Goal: Task Accomplishment & Management: Complete application form

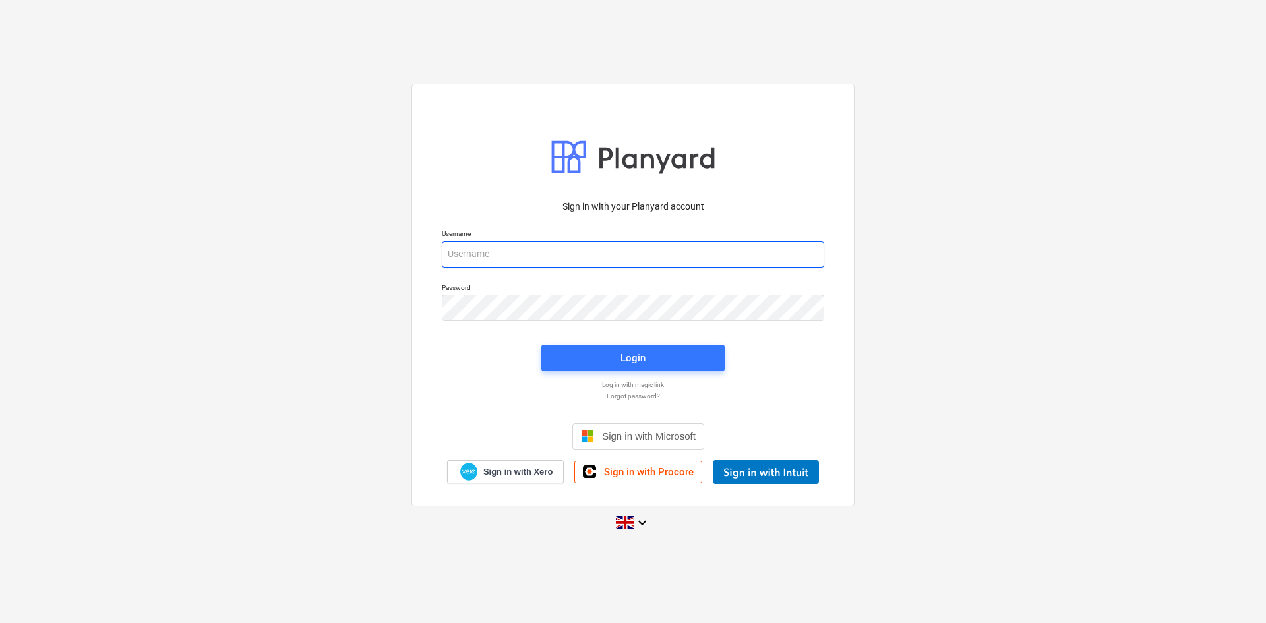
click at [552, 252] on input "email" at bounding box center [633, 254] width 383 height 26
type input "[PERSON_NAME][EMAIL_ADDRESS][DOMAIN_NAME]"
click at [627, 358] on div "Login" at bounding box center [633, 358] width 25 height 17
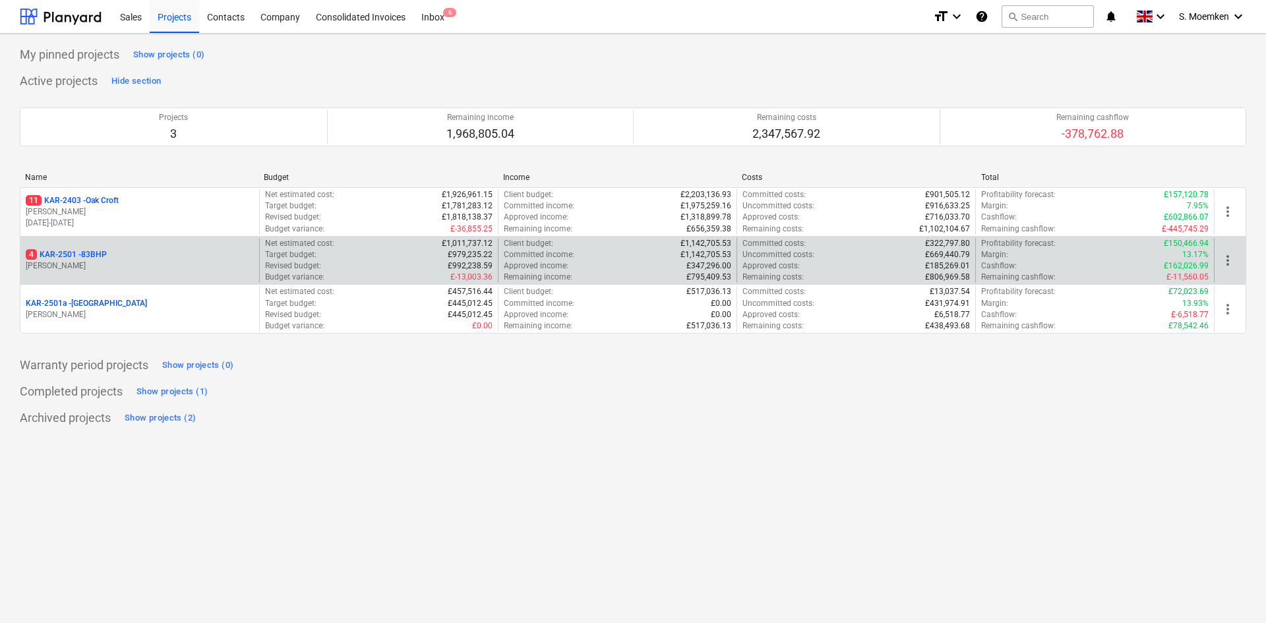
click at [111, 265] on p "[PERSON_NAME]" at bounding box center [140, 266] width 228 height 11
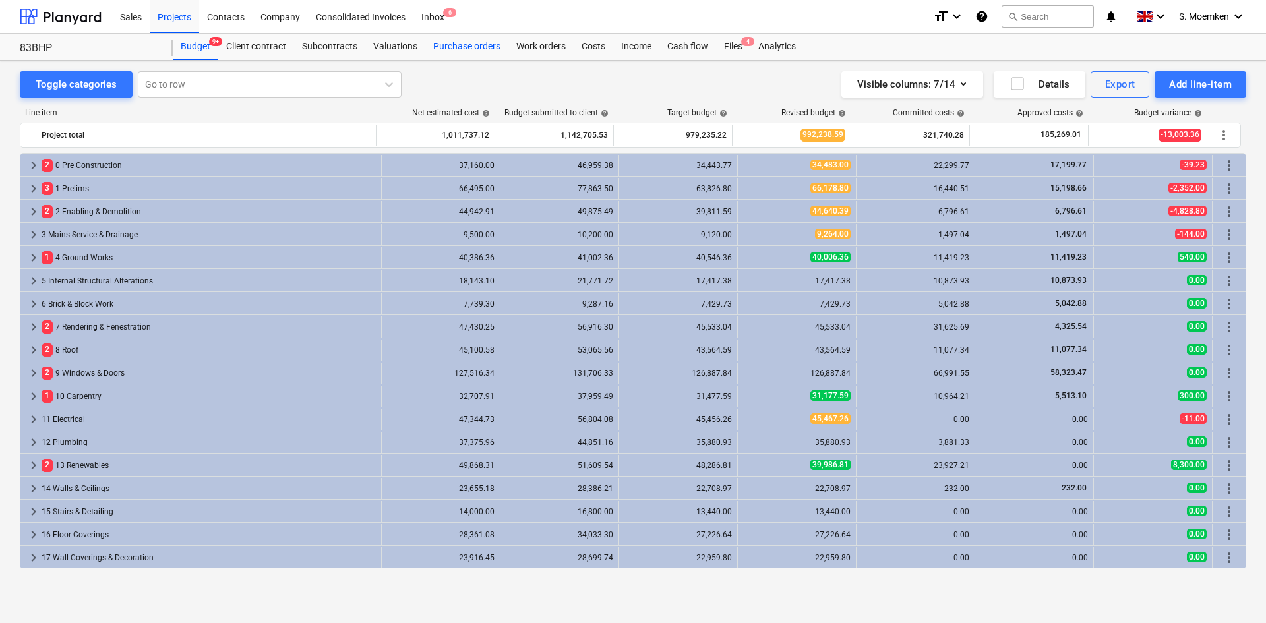
click at [442, 46] on div "Purchase orders" at bounding box center [466, 47] width 83 height 26
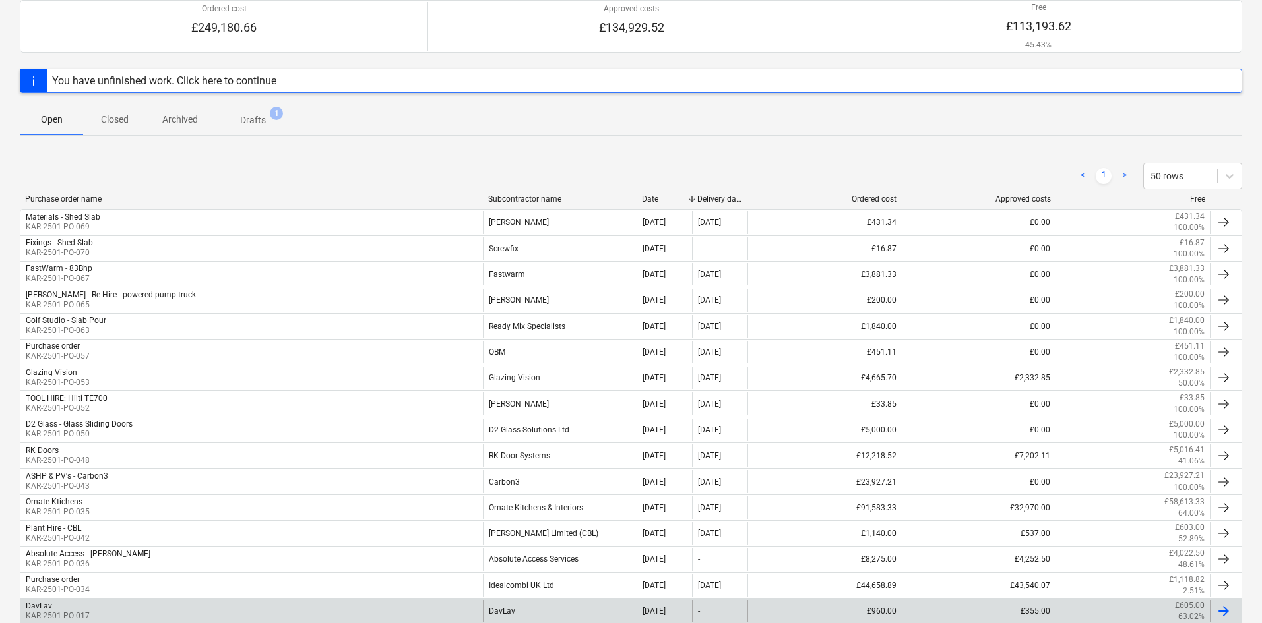
scroll to position [226, 0]
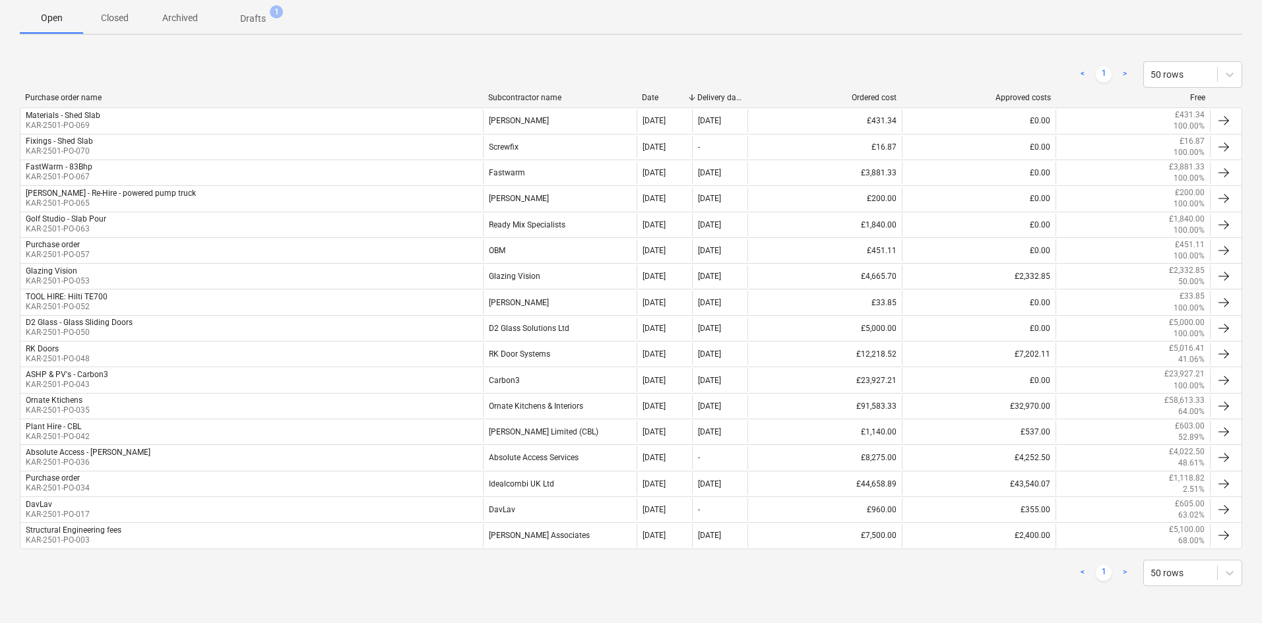
click at [499, 94] on div "Subcontractor name" at bounding box center [560, 97] width 144 height 9
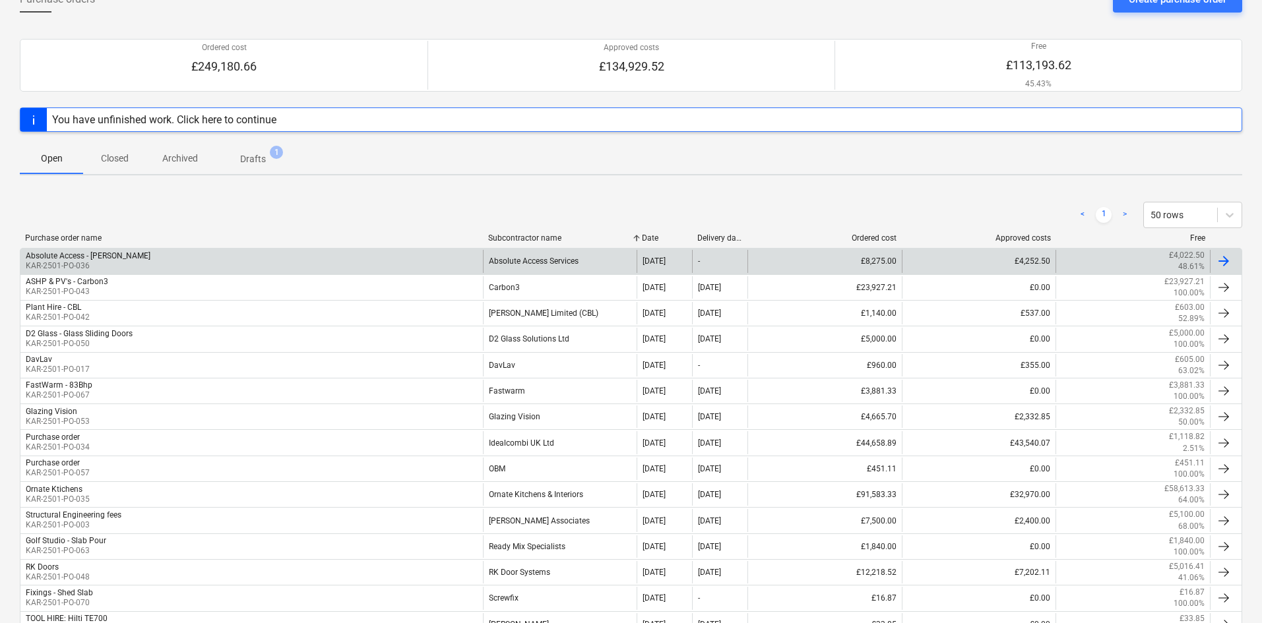
scroll to position [0, 0]
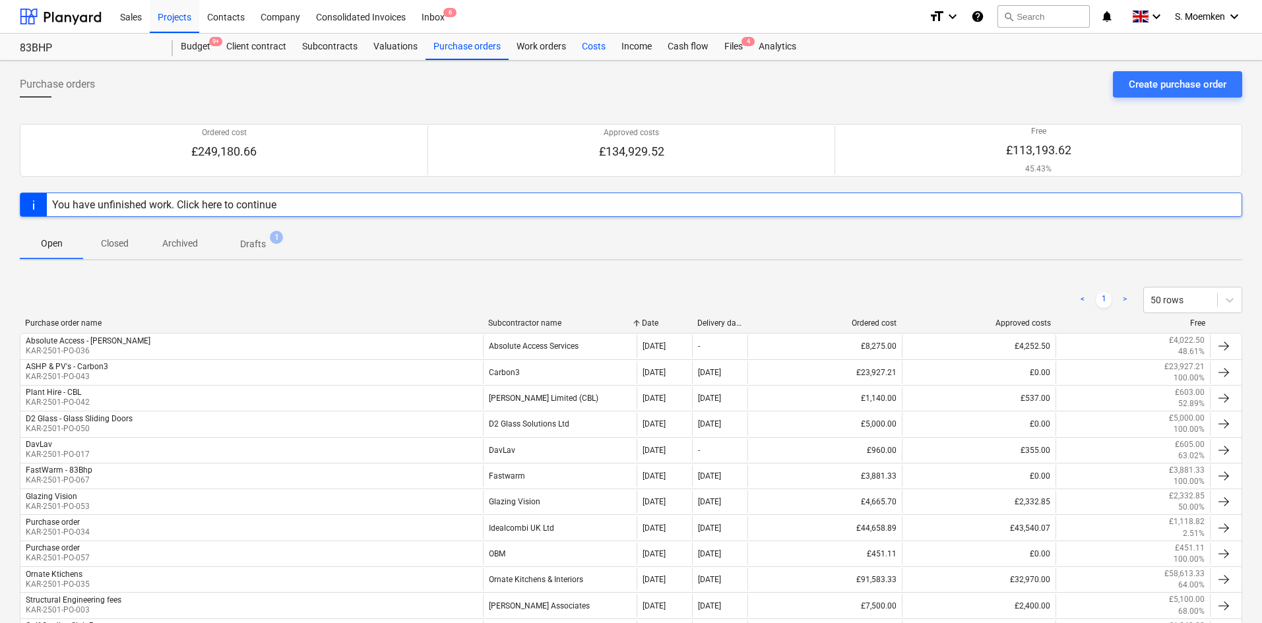
click at [594, 45] on div "Costs" at bounding box center [594, 47] width 40 height 26
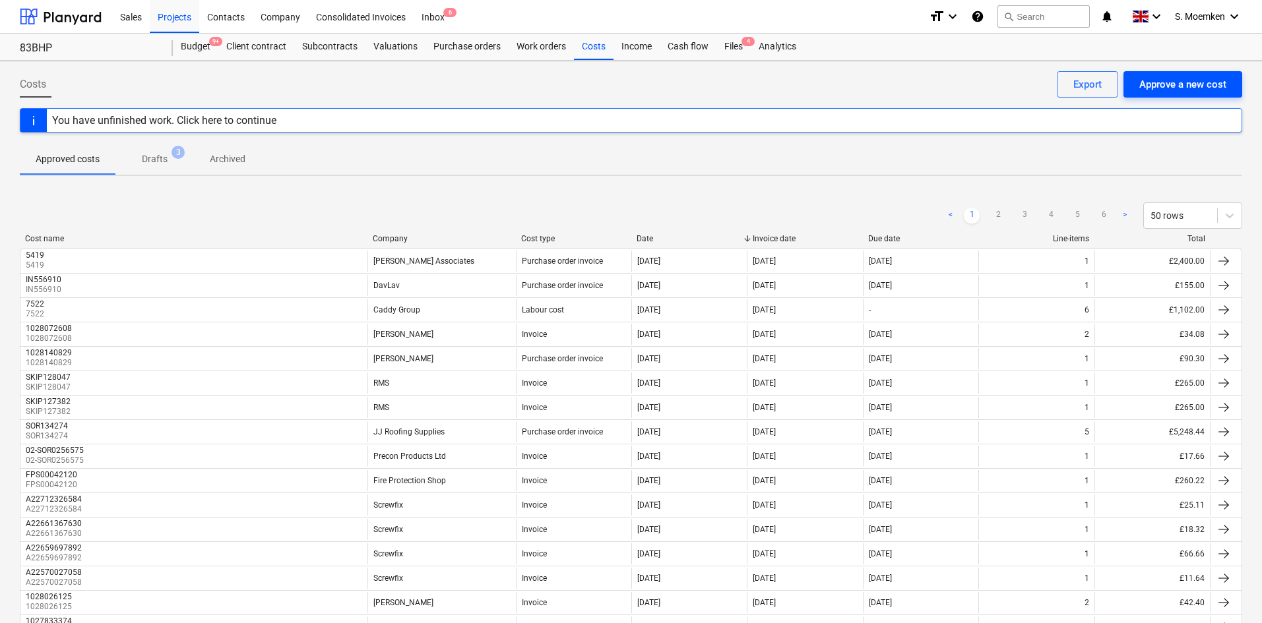
click at [1168, 82] on div "Approve a new cost" at bounding box center [1182, 84] width 87 height 17
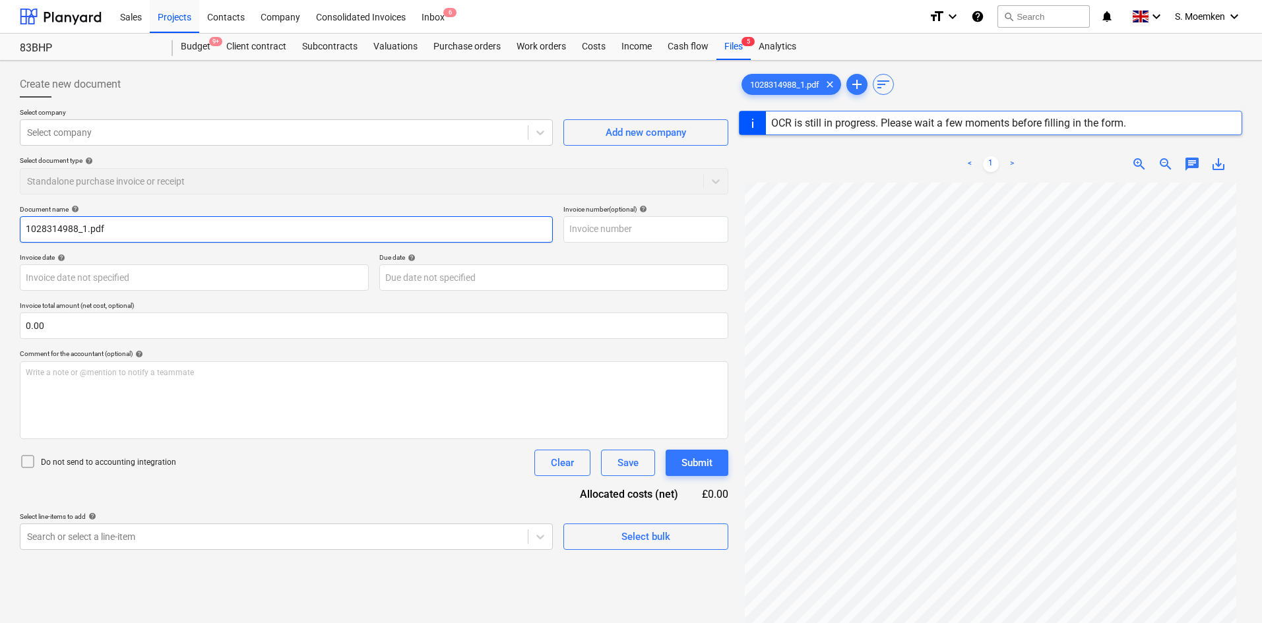
type input "1028314988"
type input "[DATE]"
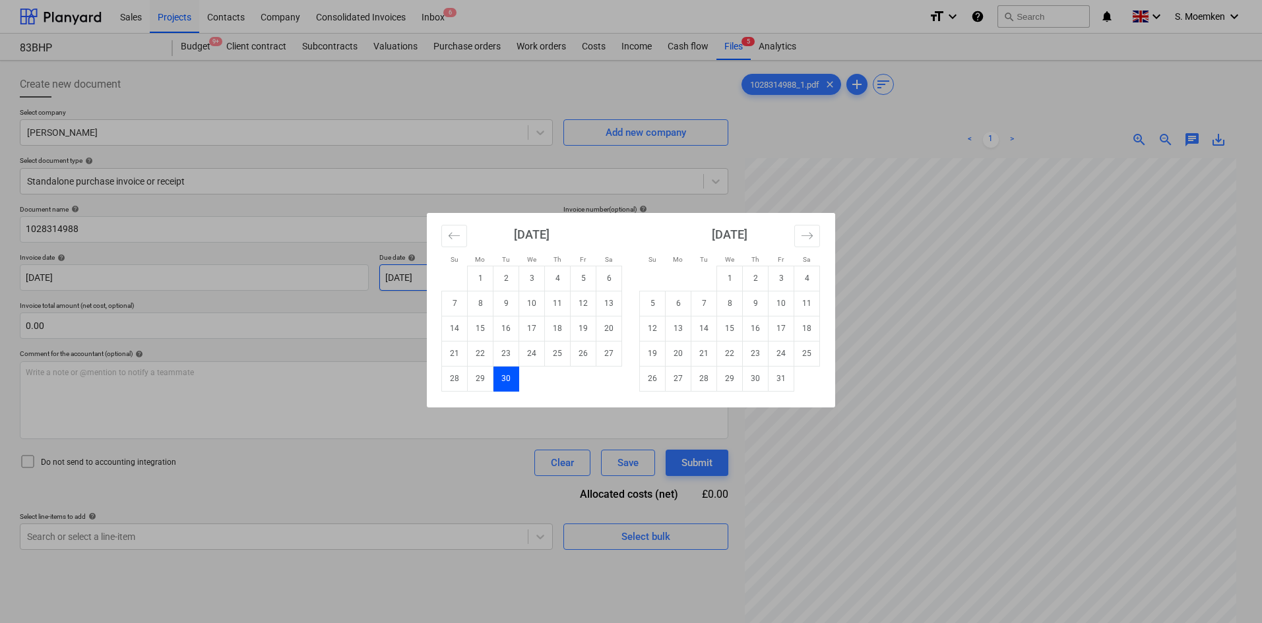
click at [480, 277] on body "Sales Projects Contacts Company Consolidated Invoices Inbox 6 format_size keybo…" at bounding box center [631, 311] width 1262 height 623
click at [502, 377] on td "30" at bounding box center [506, 378] width 26 height 25
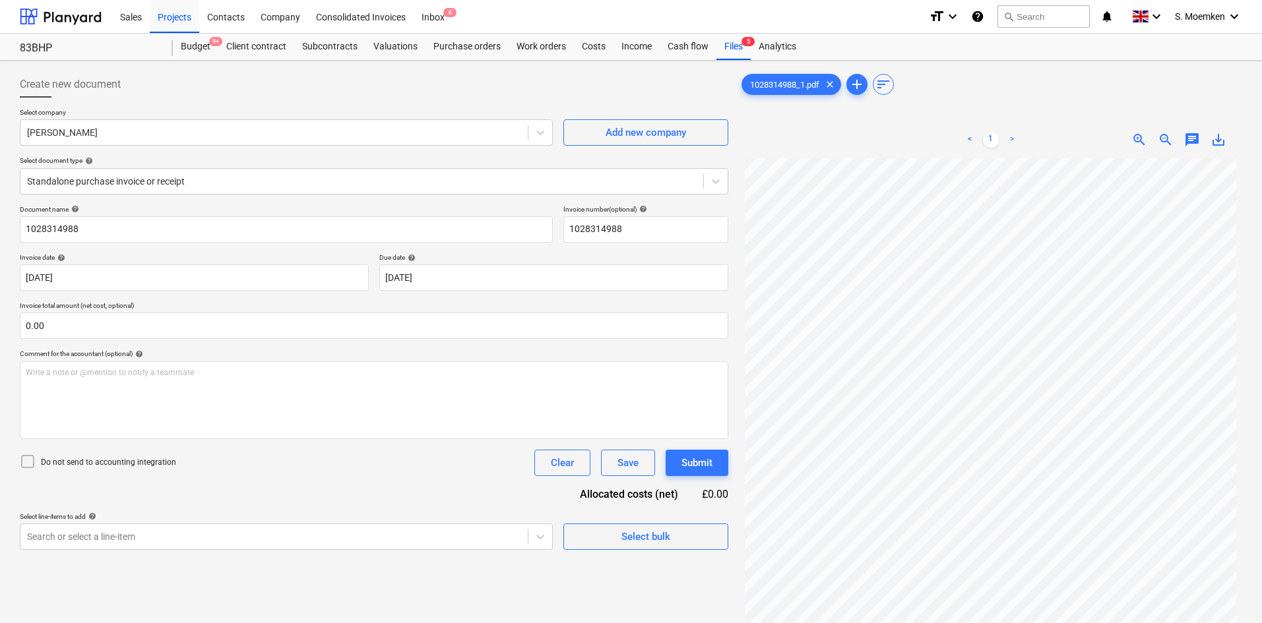
click at [27, 460] on icon at bounding box center [28, 462] width 16 height 16
click at [254, 176] on div at bounding box center [361, 181] width 669 height 13
click at [323, 172] on div "Standalone purchase invoice or receipt" at bounding box center [361, 181] width 683 height 18
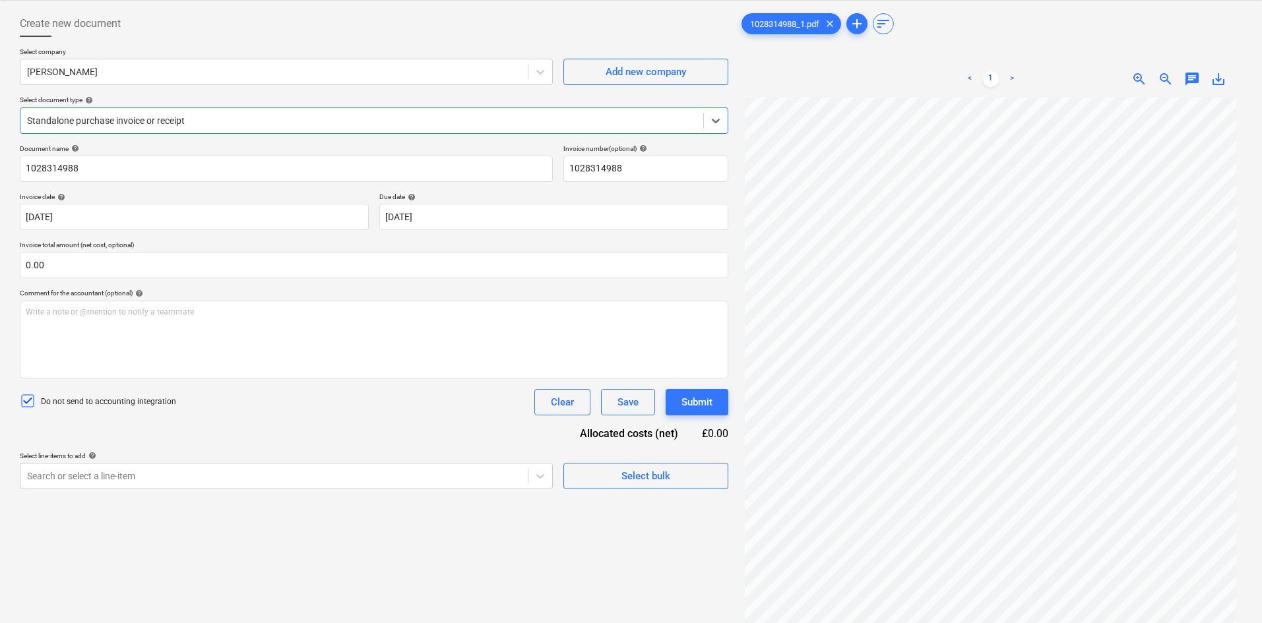
scroll to position [132, 0]
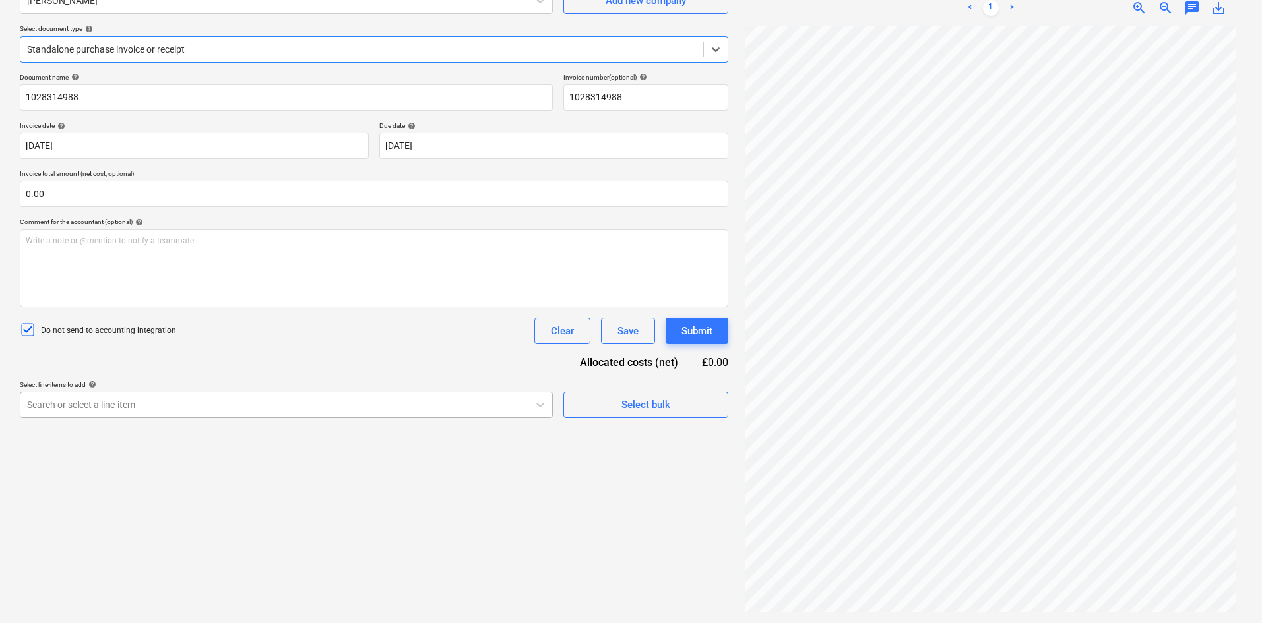
click at [273, 400] on div at bounding box center [274, 404] width 494 height 13
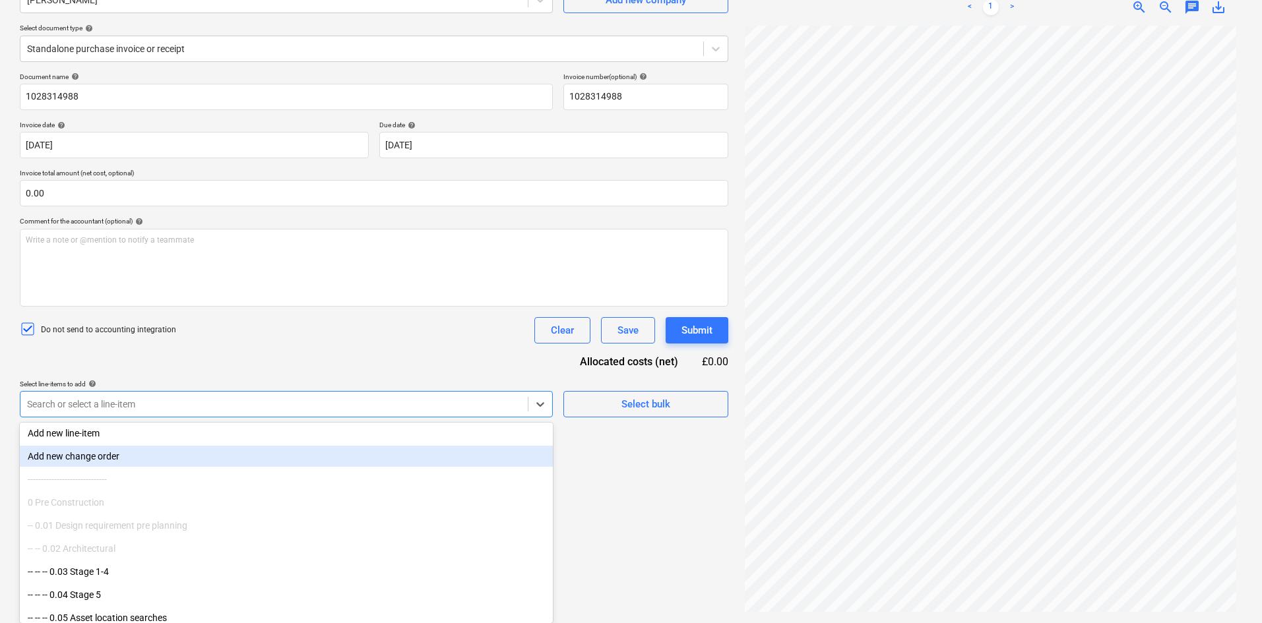
scroll to position [0, 0]
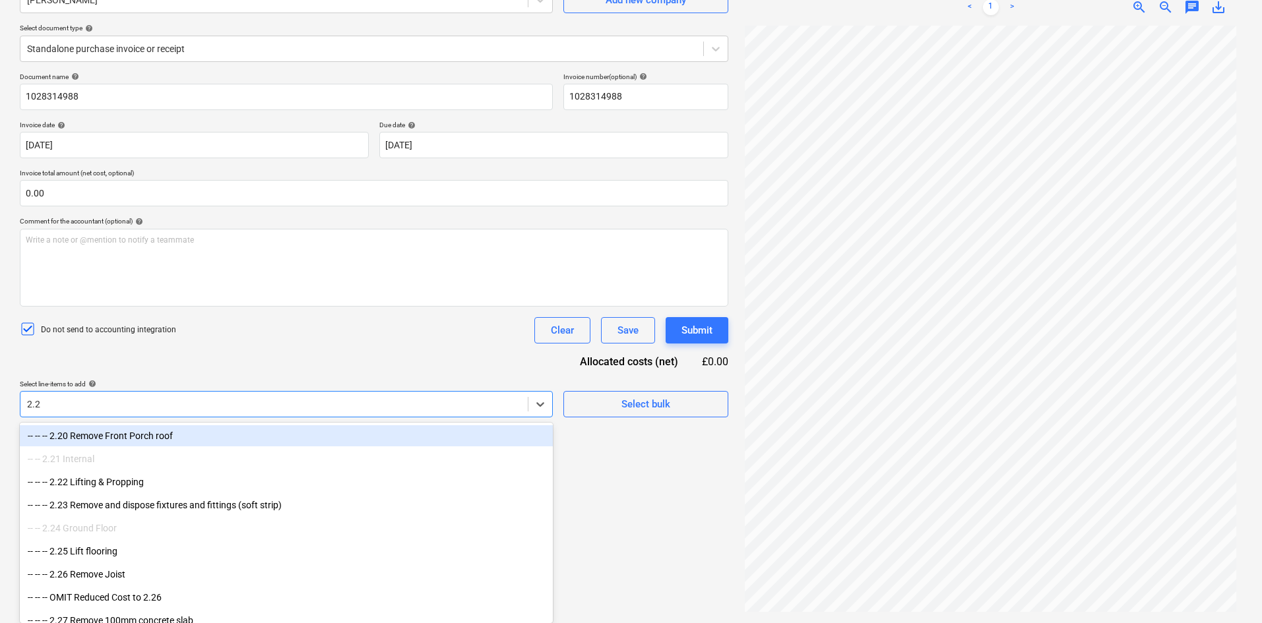
type input "2.22"
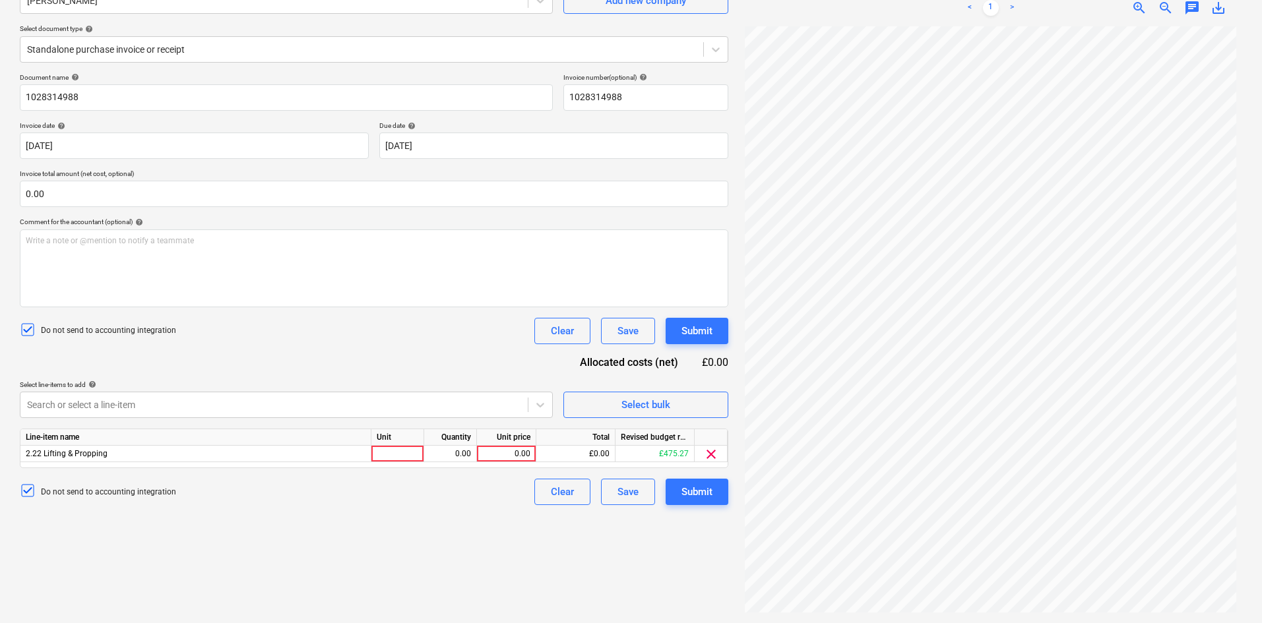
click at [301, 336] on div "Do not send to accounting integration Clear Save Submit" at bounding box center [374, 331] width 708 height 26
click at [390, 449] on div at bounding box center [397, 454] width 53 height 16
type input "Item"
type input "269.90"
click at [702, 489] on div "Submit" at bounding box center [696, 491] width 31 height 17
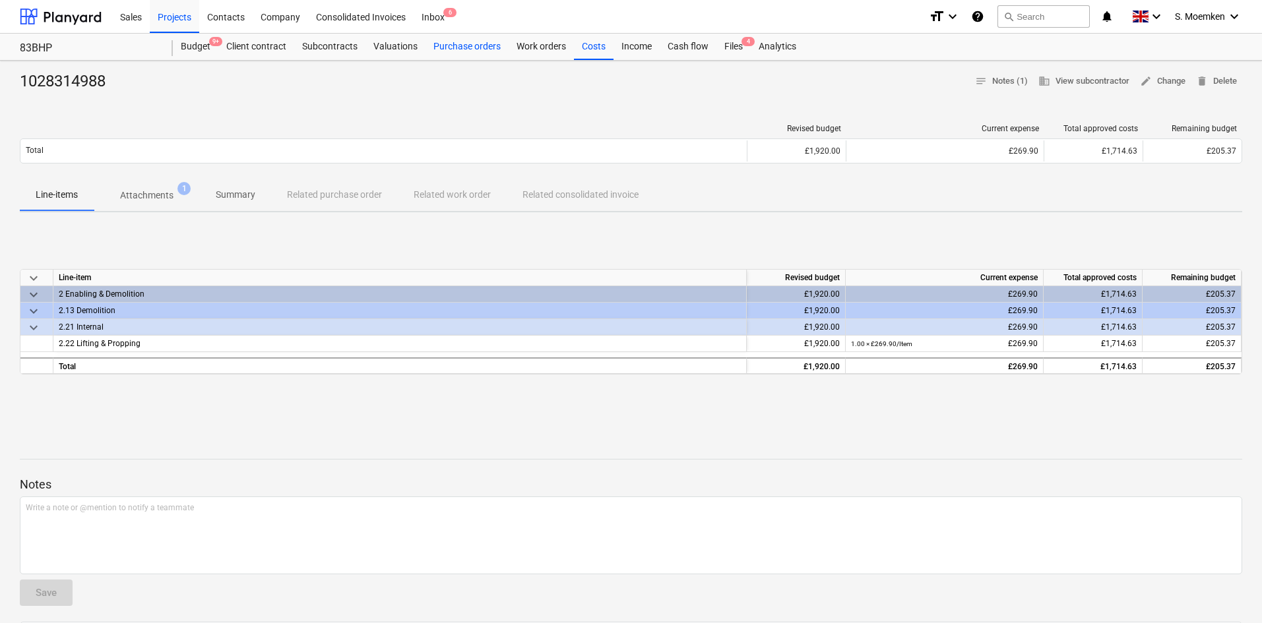
click at [464, 44] on div "Purchase orders" at bounding box center [466, 47] width 83 height 26
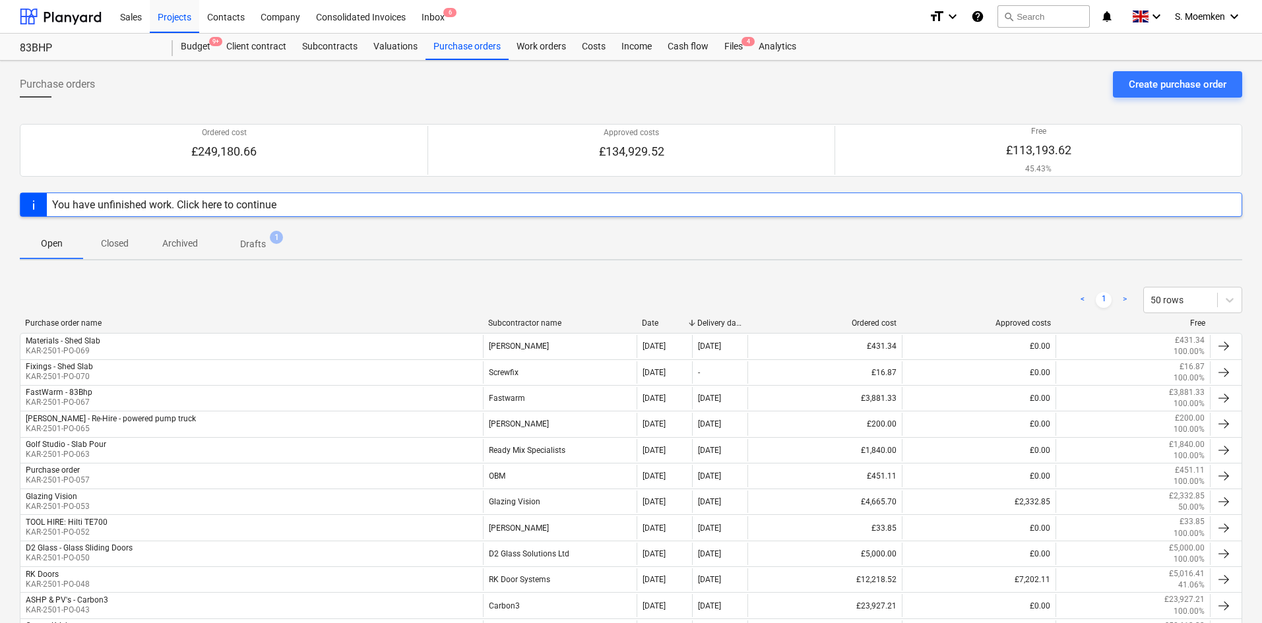
click at [478, 204] on div "You have unfinished work. Click here to continue" at bounding box center [631, 205] width 1222 height 24
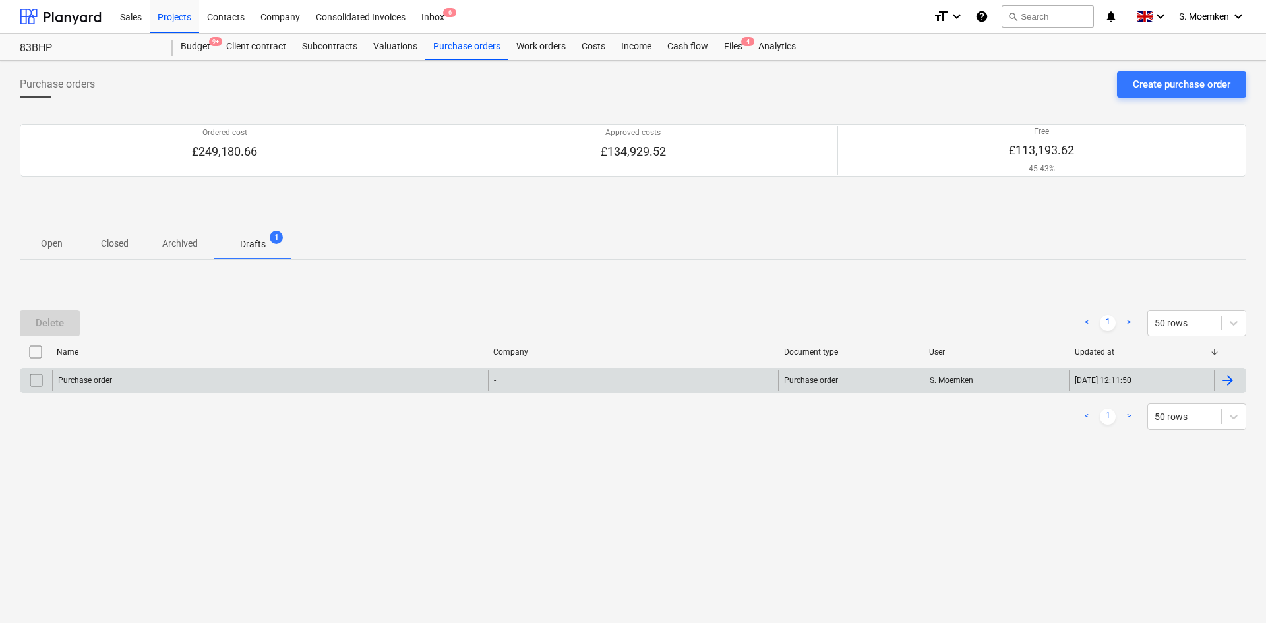
click at [336, 377] on div "Purchase order" at bounding box center [270, 380] width 436 height 21
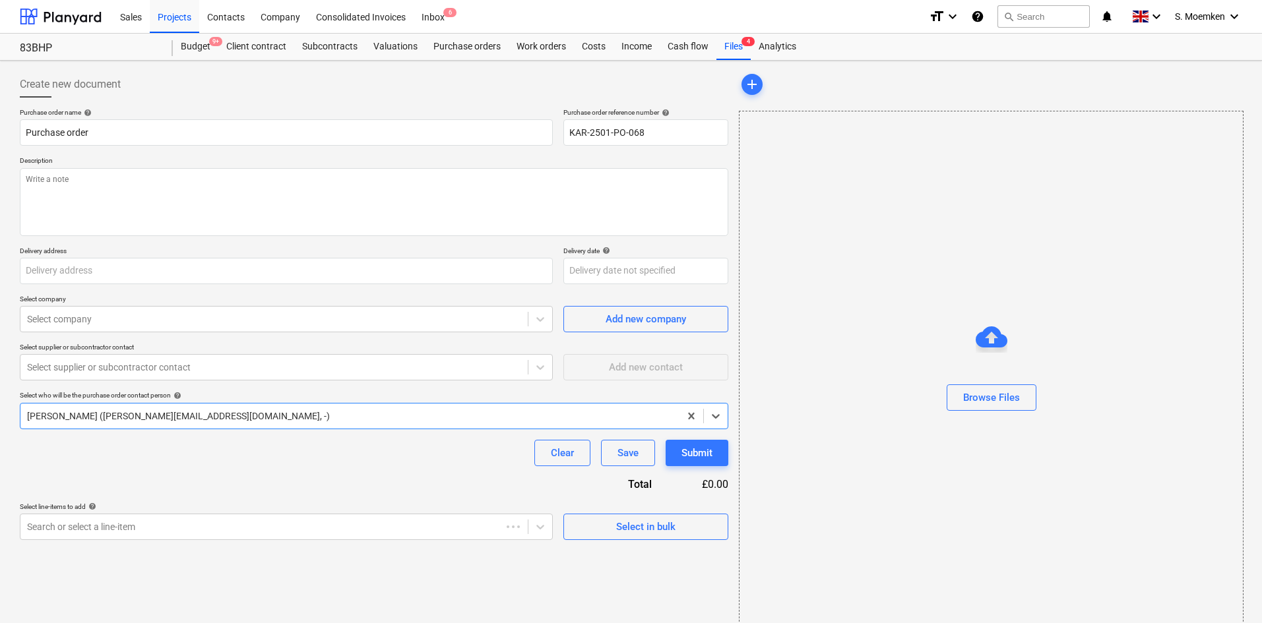
type textarea "x"
click at [452, 45] on div "Purchase orders" at bounding box center [466, 47] width 83 height 26
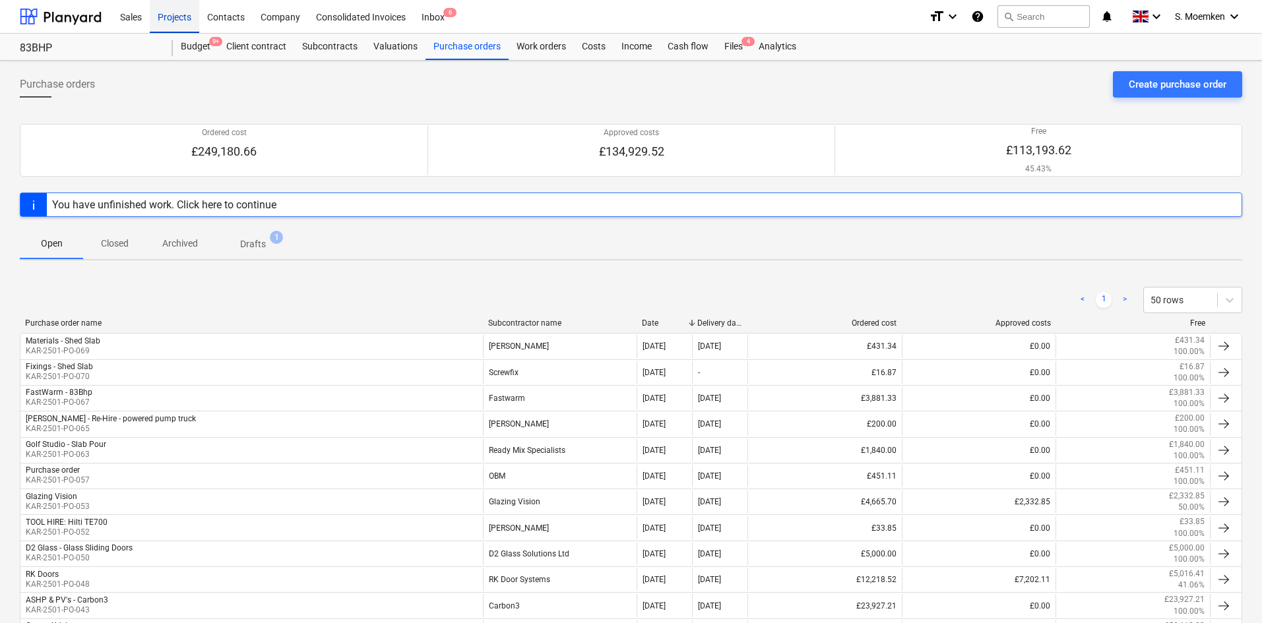
click at [174, 16] on div "Projects" at bounding box center [174, 16] width 49 height 34
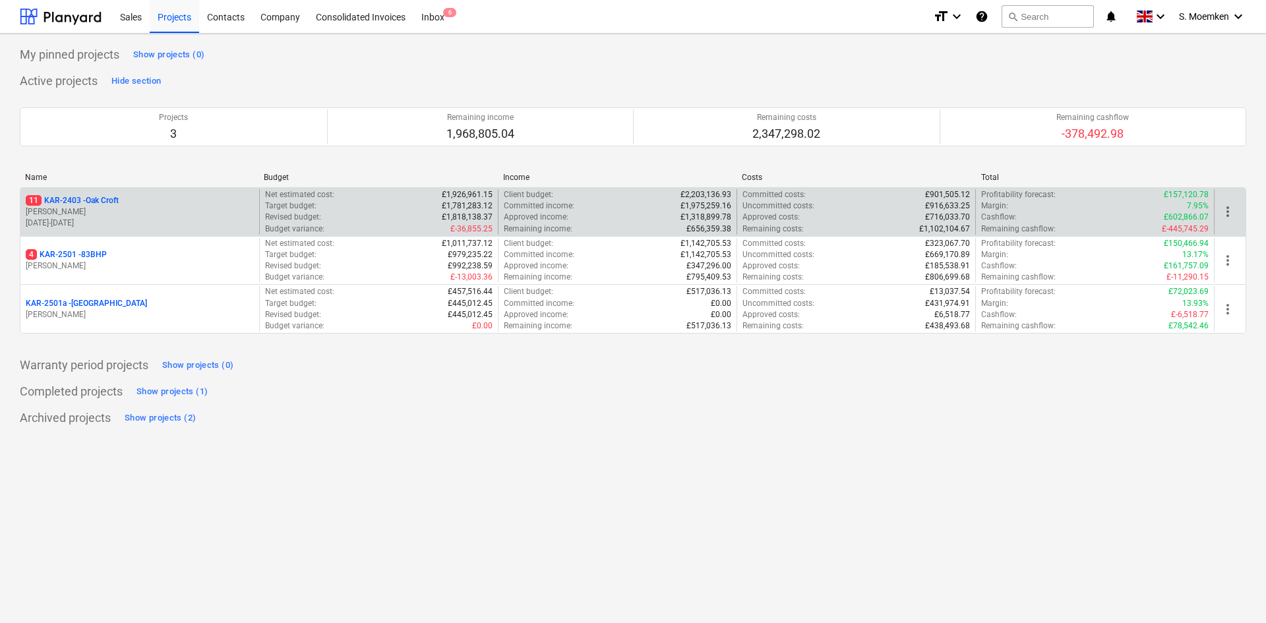
click at [131, 208] on p "[PERSON_NAME]" at bounding box center [140, 211] width 228 height 11
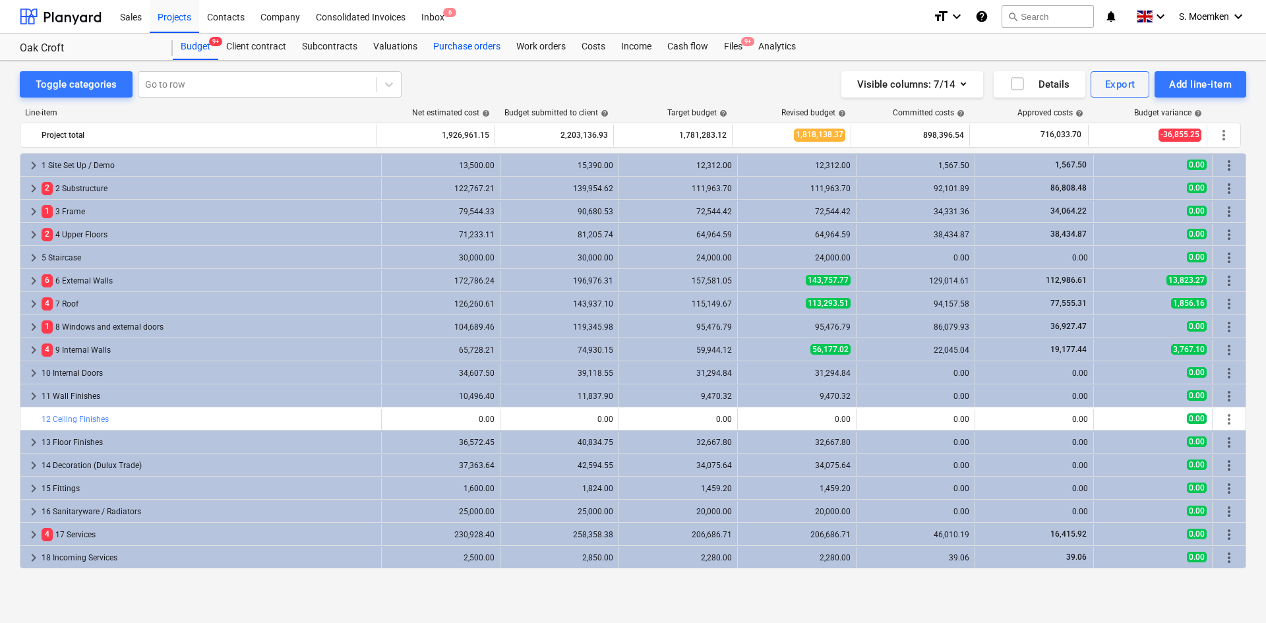
click at [484, 44] on div "Purchase orders" at bounding box center [466, 47] width 83 height 26
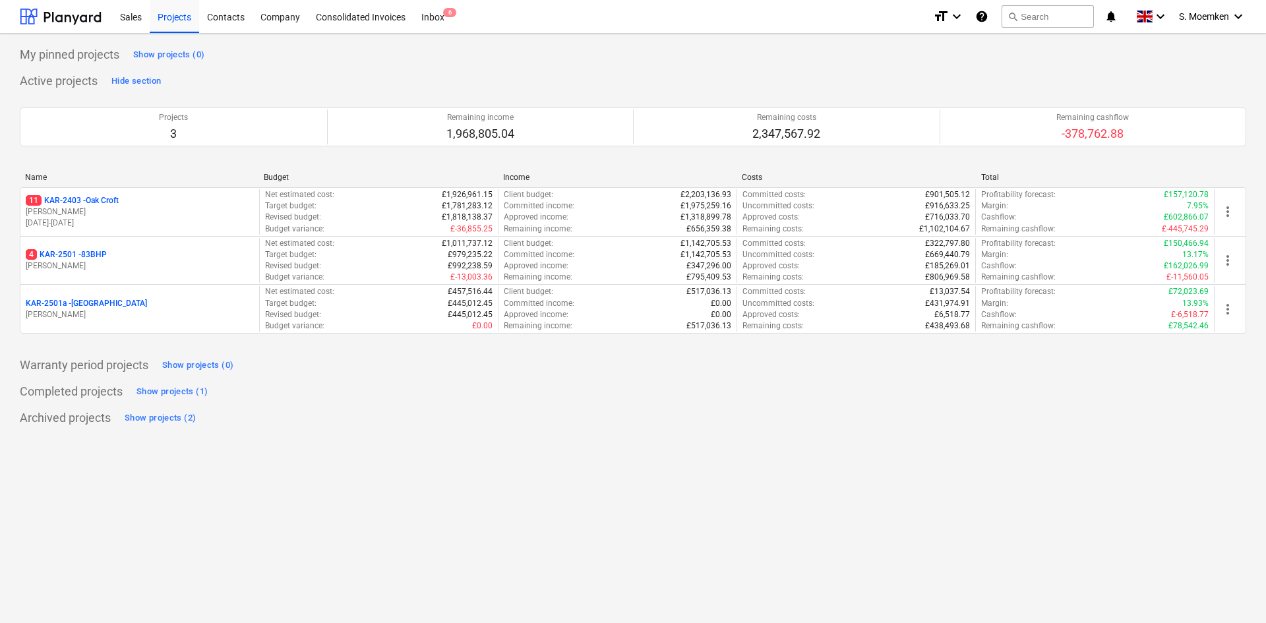
click at [88, 253] on p "4 KAR-2501 - 83BHP" at bounding box center [66, 254] width 81 height 11
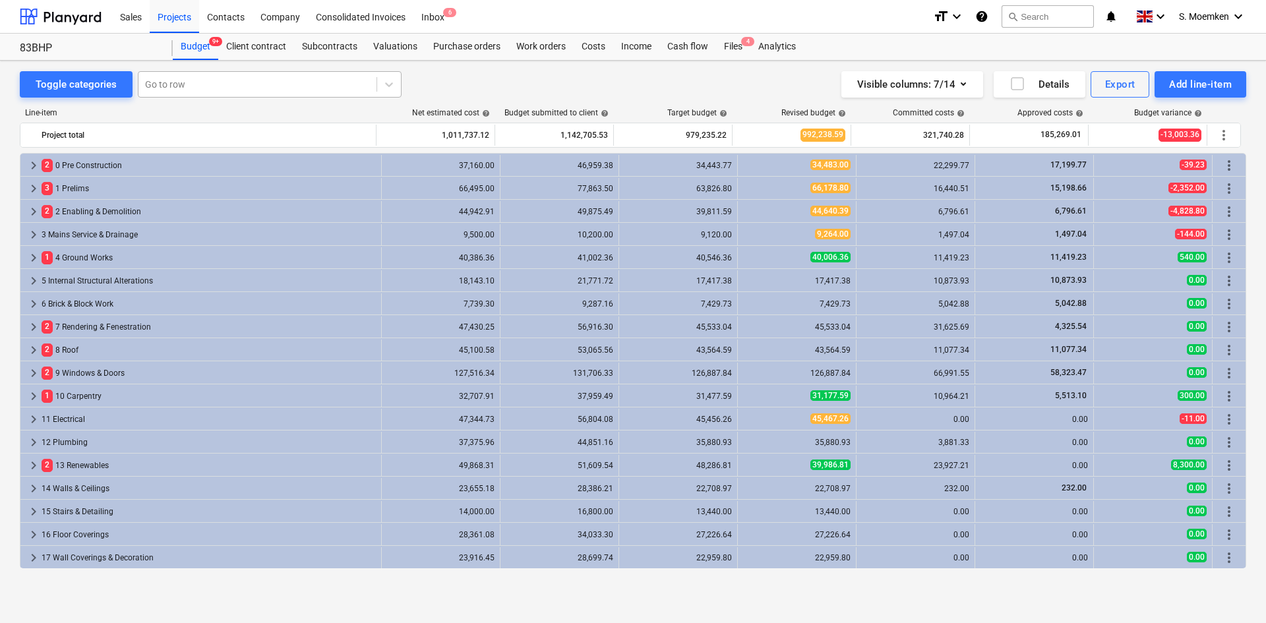
click at [206, 82] on div at bounding box center [257, 84] width 225 height 13
type input "prop"
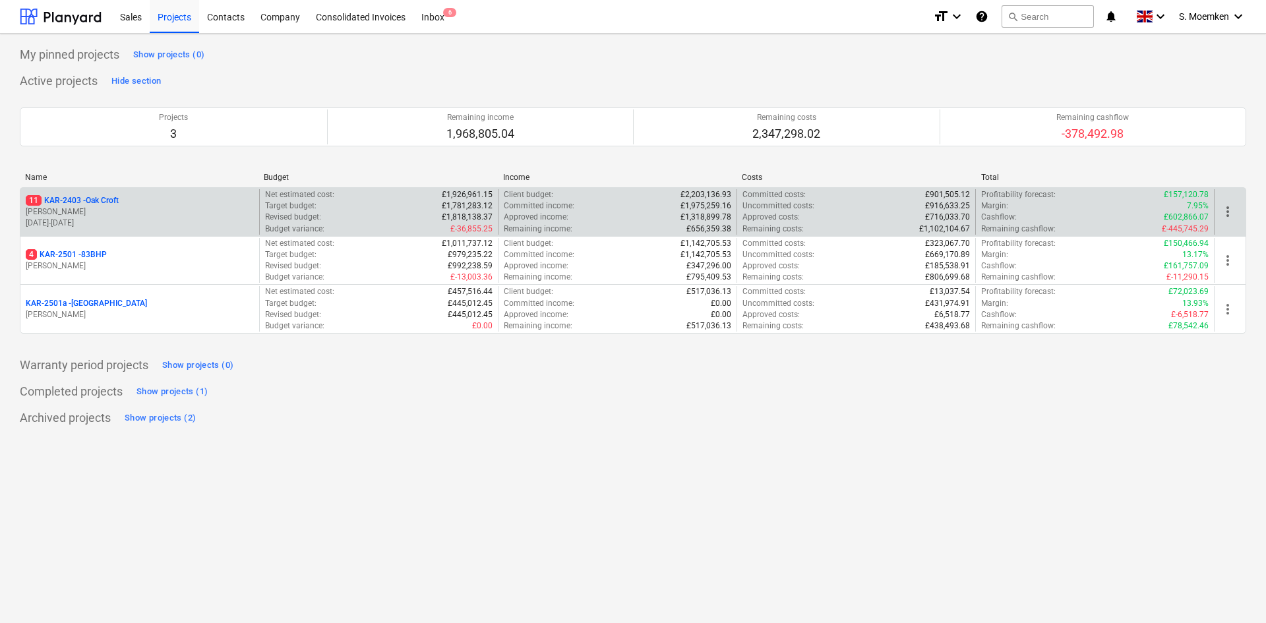
click at [116, 205] on p "11 KAR-2403 - Oak Croft" at bounding box center [72, 200] width 93 height 11
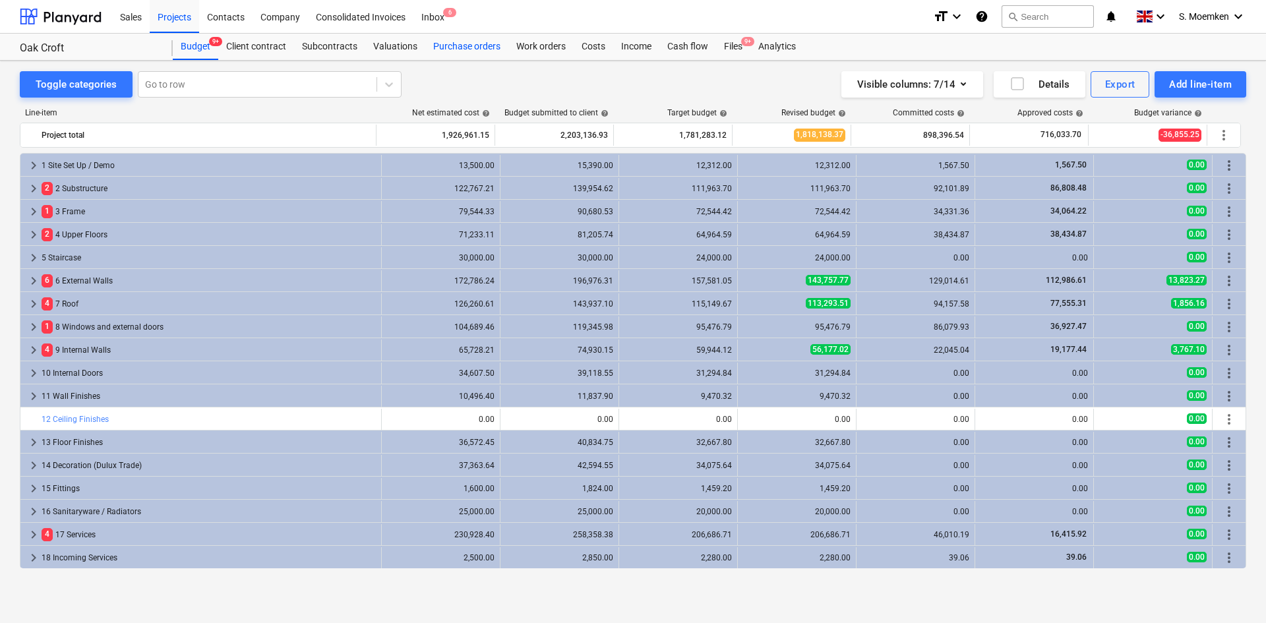
click at [447, 47] on div "Purchase orders" at bounding box center [466, 47] width 83 height 26
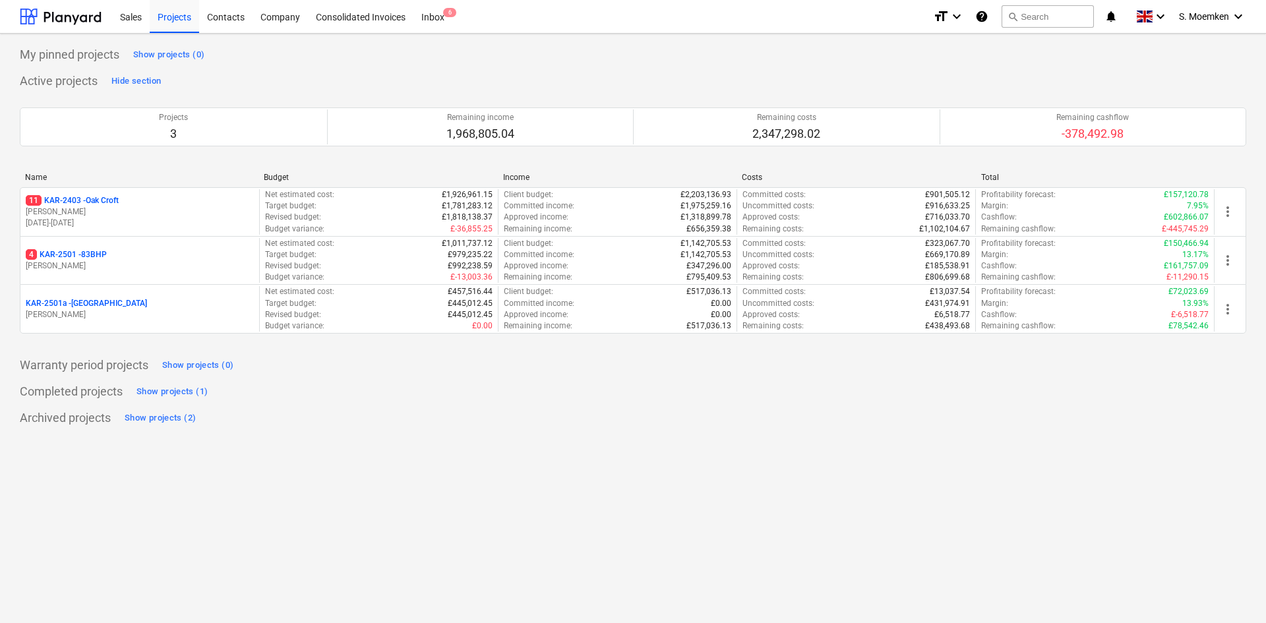
click at [125, 204] on div "11 KAR-2403 - Oak Croft" at bounding box center [140, 200] width 228 height 11
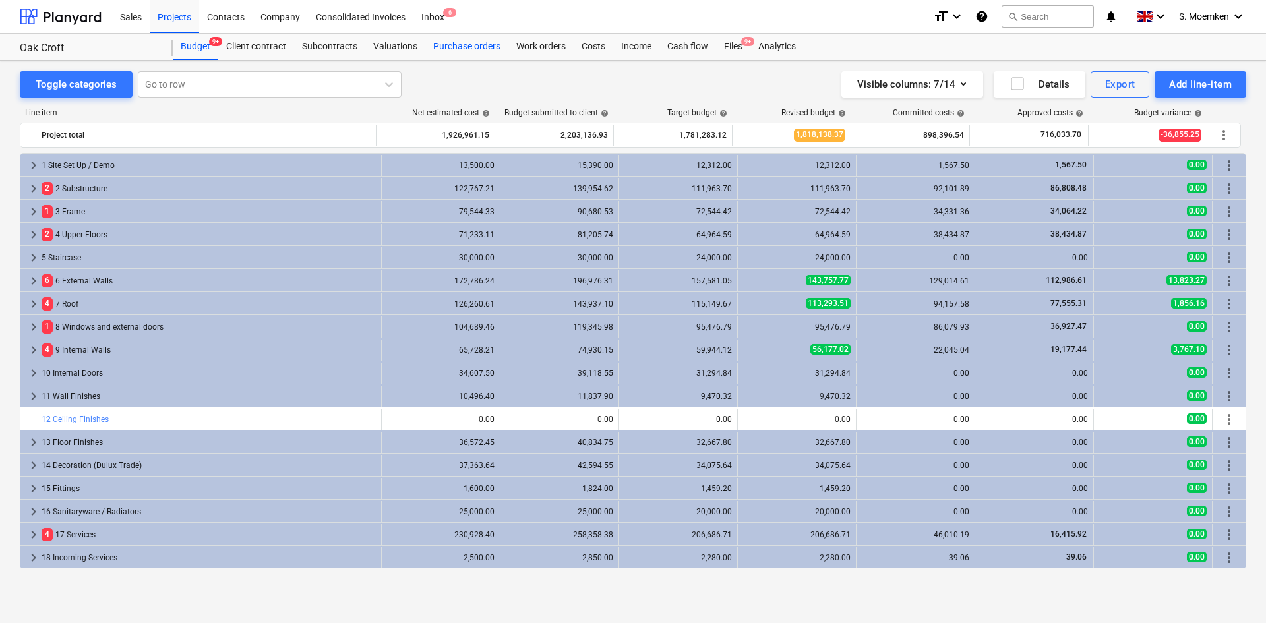
click at [473, 44] on div "Purchase orders" at bounding box center [466, 47] width 83 height 26
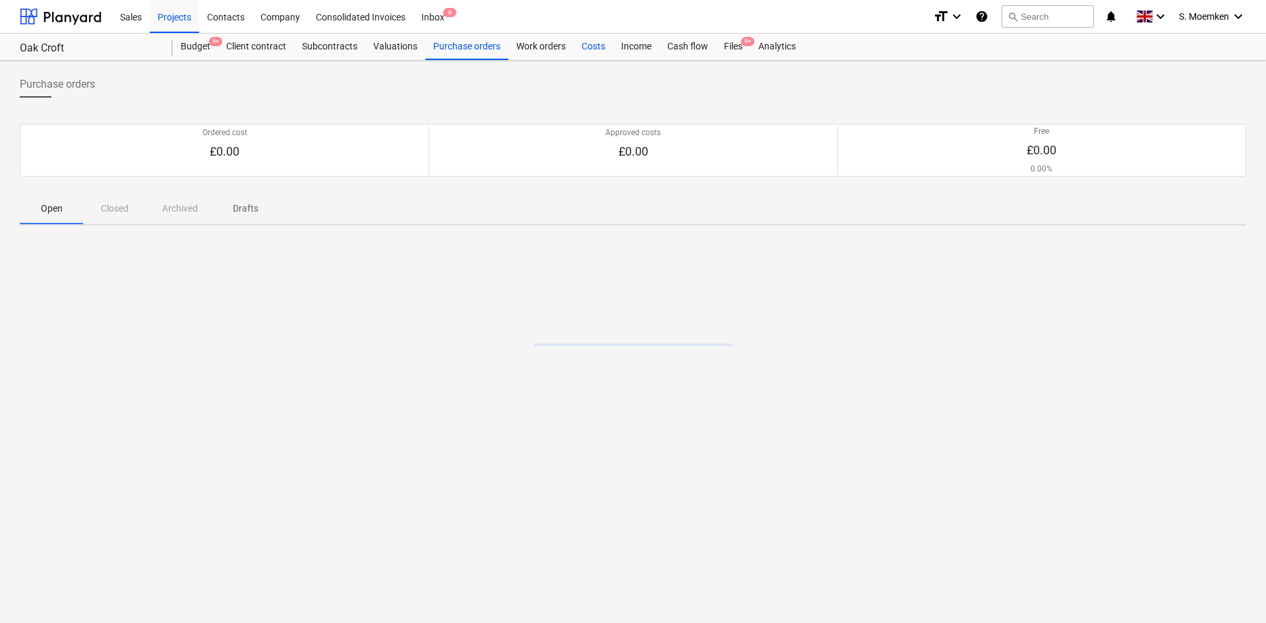
click at [593, 44] on div "Costs" at bounding box center [594, 47] width 40 height 26
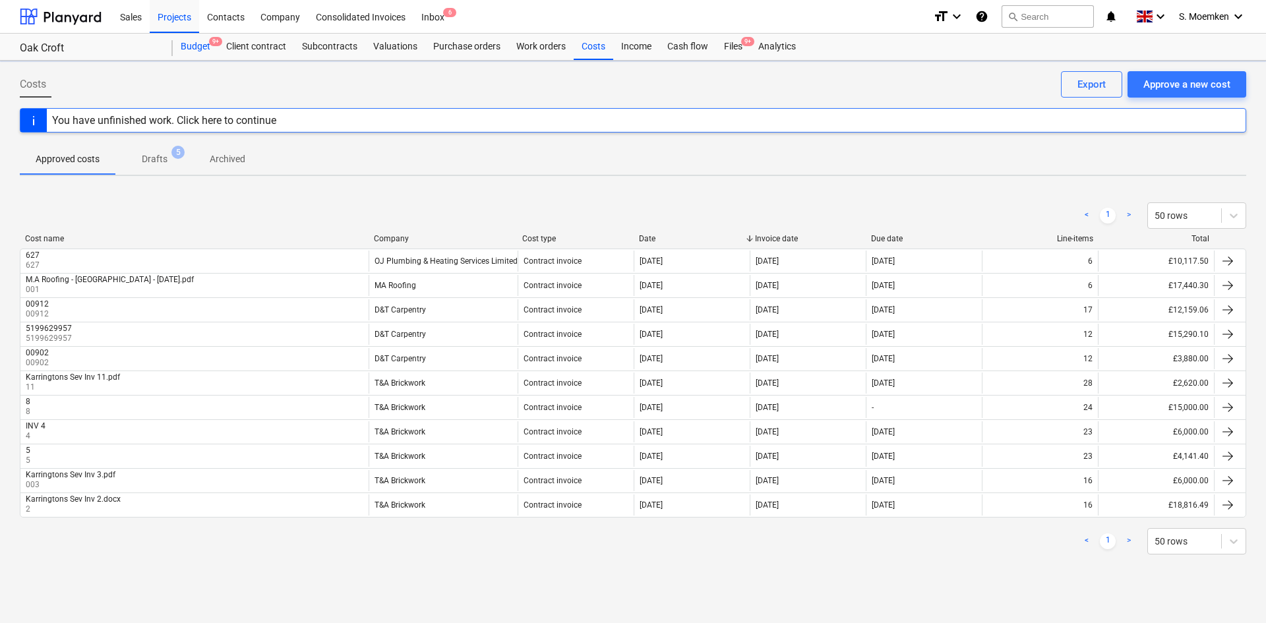
click at [195, 42] on div "Budget 9+" at bounding box center [196, 47] width 46 height 26
